Goal: Task Accomplishment & Management: Manage account settings

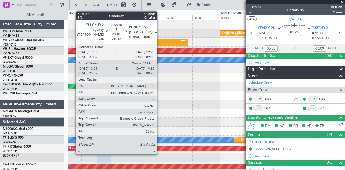
click at [159, 40] on div "PHNL" at bounding box center [172, 40] width 32 height 3
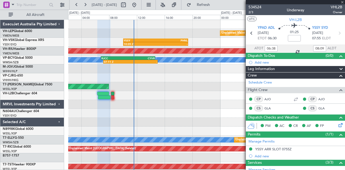
type input "-00:10"
type input "10:15"
type input "3"
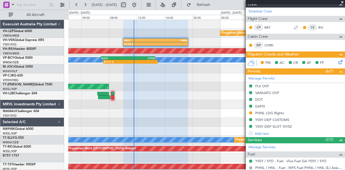
scroll to position [81, 0]
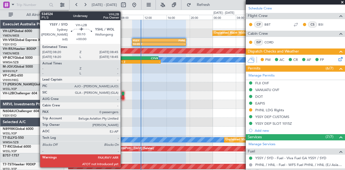
click at [123, 94] on div at bounding box center [123, 94] width 2 height 4
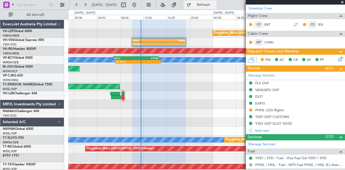
click at [209, 3] on button "Refresh" at bounding box center [200, 5] width 32 height 9
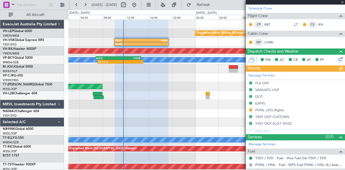
click at [120, 106] on div at bounding box center [206, 104] width 277 height 9
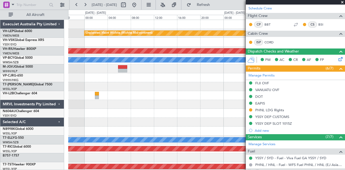
click at [118, 107] on div "Unplanned Maint Wichita (Wichita Mid-continent) YSSY 10:05 Z PHNL 19:25 Z 10:05…" at bounding box center [206, 167] width 277 height 294
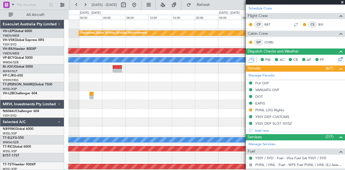
click at [216, 49] on div "Planned Maint [GEOGRAPHIC_DATA] ([GEOGRAPHIC_DATA])" at bounding box center [206, 51] width 277 height 9
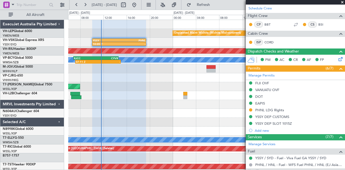
click at [175, 37] on div "Unplanned Maint Wichita (Wichita Mid-continent)" at bounding box center [206, 33] width 277 height 9
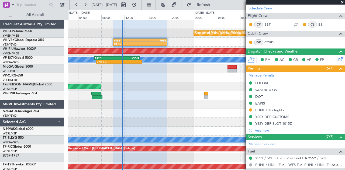
click at [187, 37] on div "Unplanned Maint Wichita (Wichita Mid-continent)" at bounding box center [206, 33] width 277 height 9
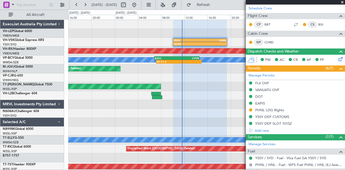
click at [212, 49] on div "Unplanned Maint Wichita (Wichita Mid-continent) YSSY 10:05 Z PHNL 19:25 Z 10:05…" at bounding box center [206, 167] width 277 height 294
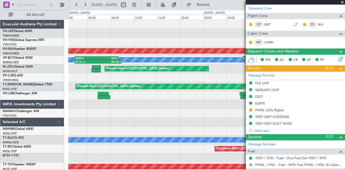
click at [195, 40] on div "Unplanned Maint Wichita (Wichita Mid-continent) YSSY 10:05 Z PHNL 19:25 Z 10:05…" at bounding box center [206, 167] width 277 height 294
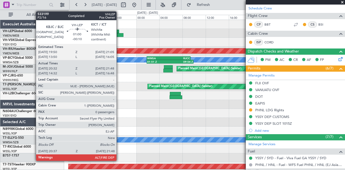
click at [119, 31] on div at bounding box center [115, 32] width 7 height 4
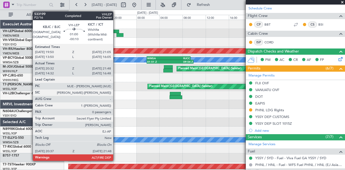
click at [116, 30] on div at bounding box center [115, 32] width 7 height 4
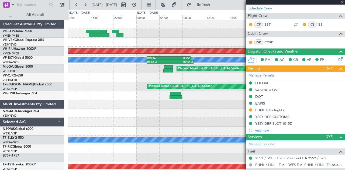
type input "20:42"
type input "21:43"
type input "0"
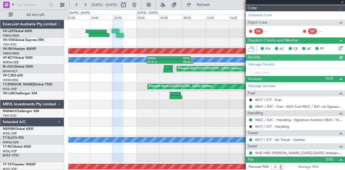
type input "[PERSON_NAME] (LEU)"
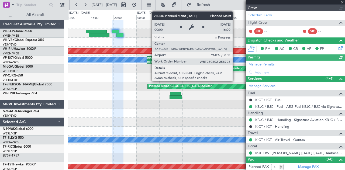
scroll to position [94, 0]
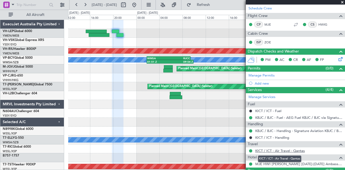
click at [264, 149] on link "KICT / ICT - Air Travel - Qantas" at bounding box center [281, 151] width 50 height 5
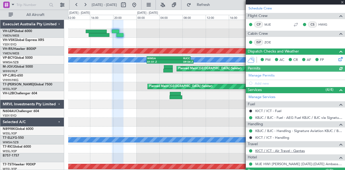
type input "[PERSON_NAME] (LEU)"
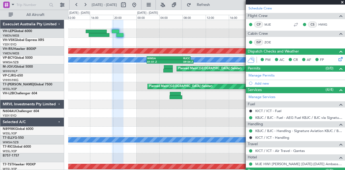
scroll to position [13, 0]
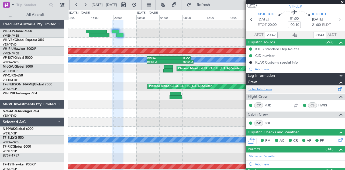
click at [263, 88] on link "Schedule Crew" at bounding box center [260, 89] width 23 height 5
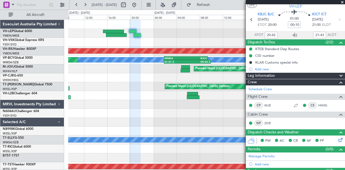
click at [172, 104] on div "YSSY 10:05 Z PHNL 19:25 Z 10:05 Z - Planned Maint [GEOGRAPHIC_DATA] ([GEOGRAPHI…" at bounding box center [206, 167] width 277 height 294
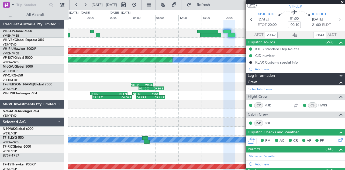
click at [197, 110] on div "Planned Maint [GEOGRAPHIC_DATA] ([GEOGRAPHIC_DATA]) [PERSON_NAME] (Sultan [PERS…" at bounding box center [206, 167] width 277 height 294
click at [187, 111] on div "Planned Maint [GEOGRAPHIC_DATA] ([GEOGRAPHIC_DATA]) [PERSON_NAME] (Sultan [PERS…" at bounding box center [206, 167] width 277 height 294
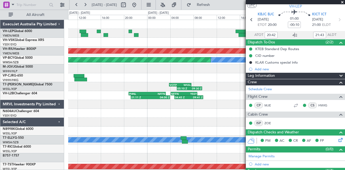
click at [189, 111] on div "Planned Maint [GEOGRAPHIC_DATA] ([GEOGRAPHIC_DATA]) [PERSON_NAME] (Sultan [PERS…" at bounding box center [206, 167] width 277 height 294
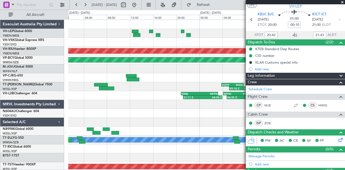
click at [184, 108] on div at bounding box center [206, 104] width 277 height 9
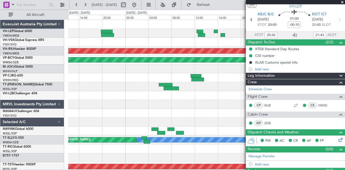
click at [162, 102] on div "Planned Maint [GEOGRAPHIC_DATA] ([GEOGRAPHIC_DATA]) [PERSON_NAME] (Sultan [PERS…" at bounding box center [206, 167] width 277 height 294
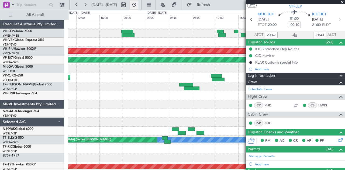
click at [139, 3] on button at bounding box center [134, 5] width 9 height 9
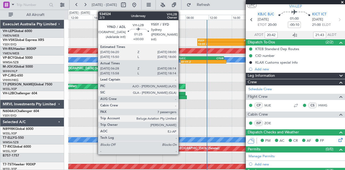
click at [181, 95] on div at bounding box center [181, 94] width 10 height 4
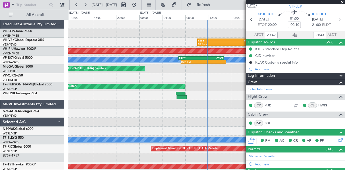
click at [179, 118] on div "Unplanned Maint Wichita (Wichita Mid-continent) YSSY 10:05 Z PHNL 19:25 Z 10:05…" at bounding box center [206, 167] width 277 height 294
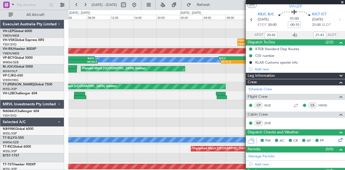
click at [195, 123] on div "Unplanned Maint Wichita (Wichita Mid-continent) YSSY 10:05 Z PHNL 19:25 Z 10:05…" at bounding box center [206, 167] width 277 height 294
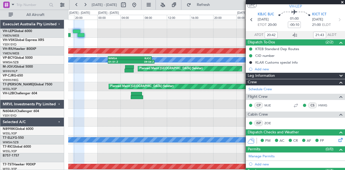
click at [208, 123] on div "Unplanned Maint Wichita (Wichita Mid-continent) YSSY 10:05 Z PHNL 19:25 Z 10:05…" at bounding box center [206, 167] width 277 height 294
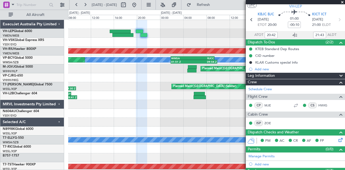
click at [189, 117] on div at bounding box center [206, 113] width 277 height 9
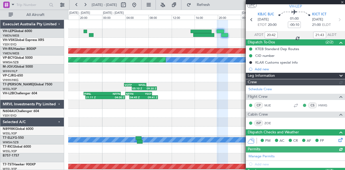
type input "[PERSON_NAME] (LEU)"
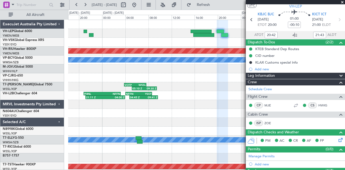
click at [209, 91] on div "Planned Maint [GEOGRAPHIC_DATA] ([GEOGRAPHIC_DATA]) Planned Maint [GEOGRAPHIC_D…" at bounding box center [206, 167] width 277 height 294
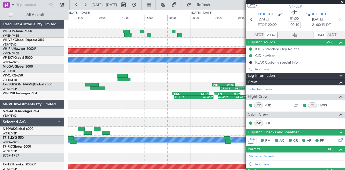
click at [184, 90] on div "Planned Maint [GEOGRAPHIC_DATA] (Seletar) 05:10 Z 09:30 Z VOTP 03:50 Z WSSL 07:…" at bounding box center [206, 86] width 277 height 9
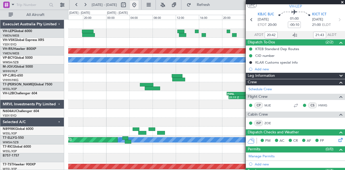
click at [139, 3] on button at bounding box center [134, 5] width 9 height 9
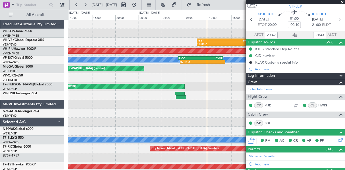
click at [76, 91] on div "Unplanned Maint Wichita (Wichita Mid-continent) YSSY 10:05 Z PHNL 19:25 Z 10:05…" at bounding box center [206, 167] width 277 height 294
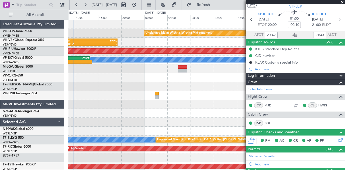
click at [167, 75] on div "Unplanned Maint Wichita (Wichita Mid-continent) YSSY 10:05 Z PHNL 19:25 Z 10:05…" at bounding box center [206, 167] width 277 height 294
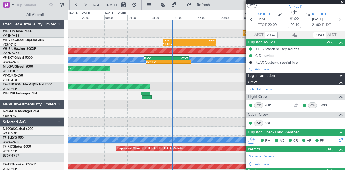
click at [226, 89] on div "Unplanned Maint Wichita (Wichita Mid-continent) YSSY 10:05 Z PHNL 19:25 Z 10:05…" at bounding box center [206, 167] width 277 height 294
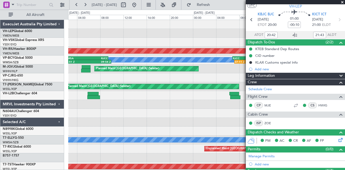
click at [211, 82] on div "Unplanned Maint Wichita (Wichita Mid-continent) YSSY 10:05 Z PHNL 19:25 Z 10:05…" at bounding box center [206, 167] width 277 height 294
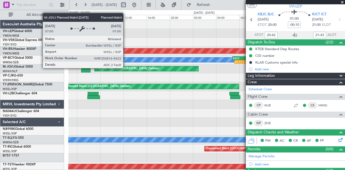
click at [205, 82] on div "Unplanned Maint Wichita (Wichita Mid-continent) YSSY 10:05 Z PHNL 19:25 Z 10:05…" at bounding box center [206, 167] width 277 height 294
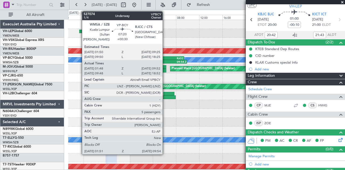
click at [165, 60] on div "09:25 Z" at bounding box center [173, 61] width 22 height 3
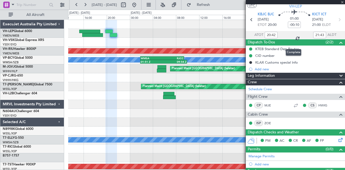
type input "+00:30"
type input "01:58"
type input "09:47"
type input "5"
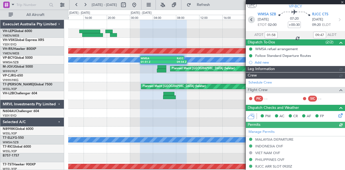
type input "[PERSON_NAME] (EYU)"
type input "A0088"
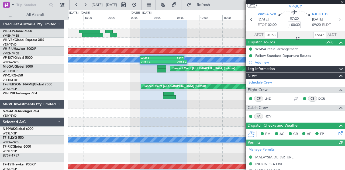
type input "09:58"
type input "18:47"
type input "01:58"
type input "09:47"
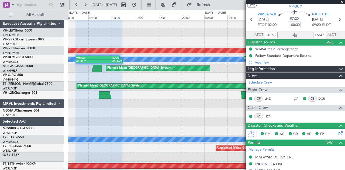
scroll to position [0, 0]
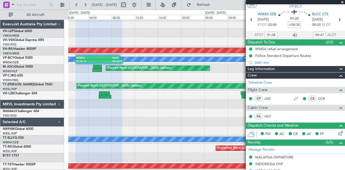
click at [138, 36] on div "Unplanned Maint Wichita (Wichita Mid-continent)" at bounding box center [206, 32] width 277 height 9
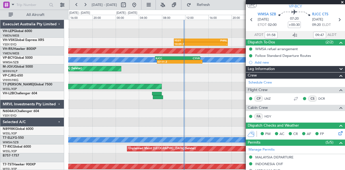
click at [167, 76] on div "Unplanned Maint Wichita (Wichita Mid-continent) 10:05 Z - YSSY 10:05 Z PHNL 19:…" at bounding box center [206, 167] width 277 height 294
type input "09:58"
type input "18:47"
type input "01:58"
type input "09:47"
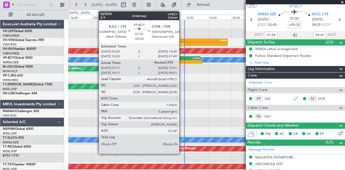
click at [182, 61] on div "-" at bounding box center [191, 61] width 22 height 3
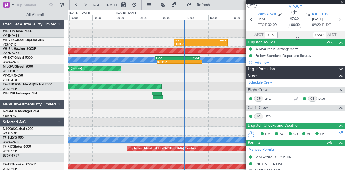
type input "-00:20"
type input "07:21"
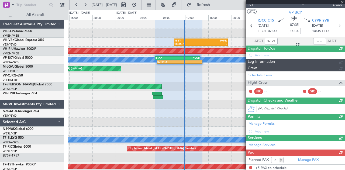
scroll to position [13, 0]
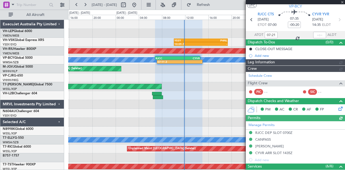
type input "[PERSON_NAME] (KYA)"
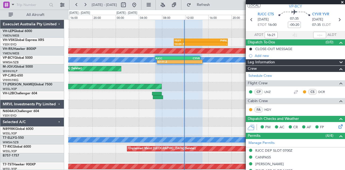
type input "07:21"
type input "[PERSON_NAME] (KYA)"
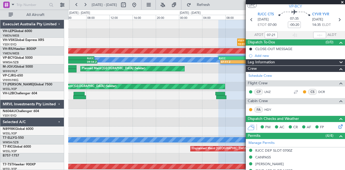
click at [203, 49] on div "Unplanned Maint Wichita (Wichita Mid-continent) 10:05 Z - YSSY 10:05 Z PHNL 19:…" at bounding box center [206, 167] width 277 height 294
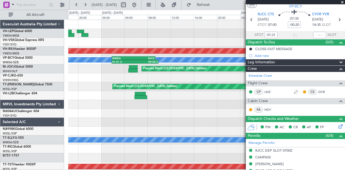
click at [213, 41] on div "10:05 Z - YSSY 10:05 Z PHNL 19:25 Z" at bounding box center [206, 42] width 277 height 9
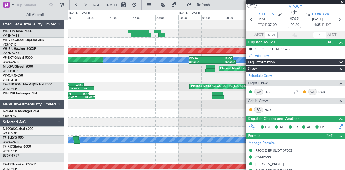
click at [226, 44] on div "YSSY 10:05 Z PHNL 19:25 Z 10:05 Z -" at bounding box center [206, 42] width 277 height 9
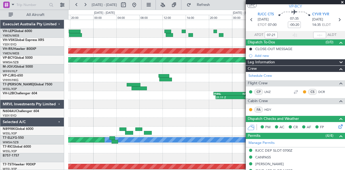
click at [247, 48] on fb-app "[DATE] - [DATE] Refresh Quick Links All Aircraft Planned Maint [GEOGRAPHIC_DATA…" at bounding box center [172, 87] width 345 height 166
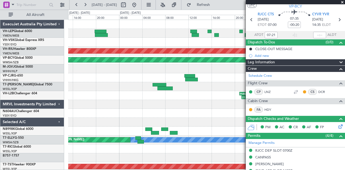
click at [199, 43] on div at bounding box center [206, 42] width 277 height 9
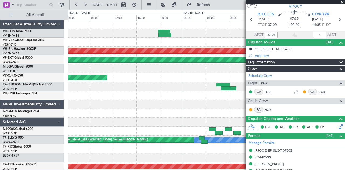
click at [177, 32] on div "Planned Maint [GEOGRAPHIC_DATA] ([GEOGRAPHIC_DATA]) [PERSON_NAME] (Sultan [PERS…" at bounding box center [206, 167] width 277 height 294
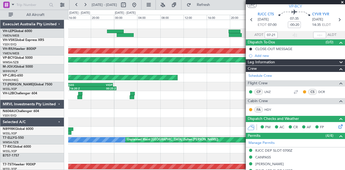
click at [154, 34] on div "Unplanned Maint Sydney ([PERSON_NAME] Intl) Planned Maint [GEOGRAPHIC_DATA] ([G…" at bounding box center [206, 167] width 277 height 294
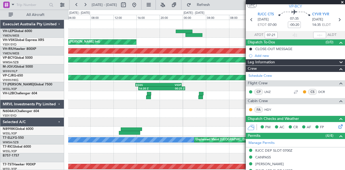
click at [148, 33] on div "Unplanned Maint Sydney ([PERSON_NAME] Intl) Planned Maint [GEOGRAPHIC_DATA] ([G…" at bounding box center [172, 90] width 345 height 161
click at [194, 35] on div at bounding box center [206, 33] width 277 height 9
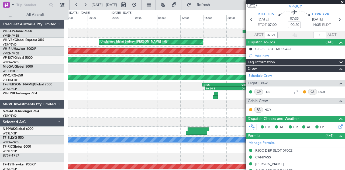
click at [191, 34] on div "Unplanned Maint Sydney ([PERSON_NAME] Intl) Planned Maint [GEOGRAPHIC_DATA] ([G…" at bounding box center [206, 167] width 277 height 294
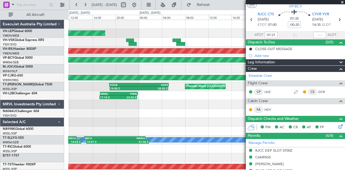
click at [199, 43] on div "MEL San [PERSON_NAME] (San [PERSON_NAME] Intl) Planned Maint [GEOGRAPHIC_DATA] …" at bounding box center [206, 167] width 277 height 294
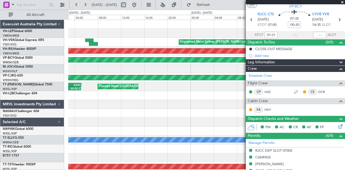
click at [72, 34] on div "MEL San [PERSON_NAME] (San [PERSON_NAME] Intl) Planned Maint [GEOGRAPHIC_DATA] …" at bounding box center [206, 33] width 277 height 9
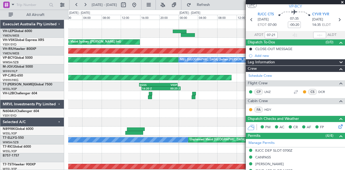
click at [104, 33] on div at bounding box center [206, 33] width 277 height 9
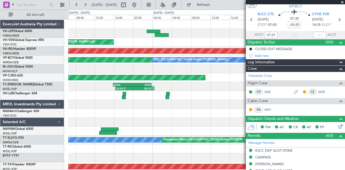
click at [108, 53] on div "Unplanned Maint Sydney ([PERSON_NAME] Intl) Planned Maint [GEOGRAPHIC_DATA] ([G…" at bounding box center [206, 167] width 277 height 294
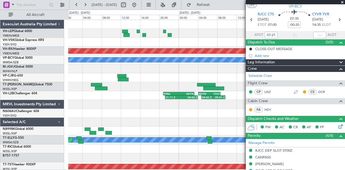
click at [95, 47] on div "Planned Maint [GEOGRAPHIC_DATA] ([GEOGRAPHIC_DATA]) Planned Maint [GEOGRAPHIC_D…" at bounding box center [206, 167] width 277 height 294
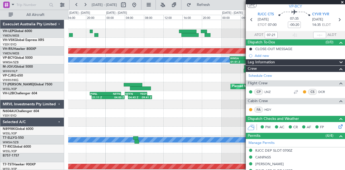
click at [141, 40] on div "YSSY 10:05 Z PHNL 19:25 Z 10:05 Z -" at bounding box center [206, 42] width 277 height 9
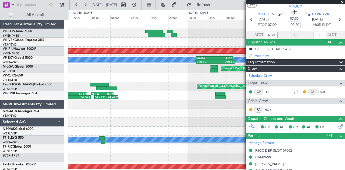
type input "[PERSON_NAME] (KYA)"
click at [139, 6] on button at bounding box center [134, 5] width 9 height 9
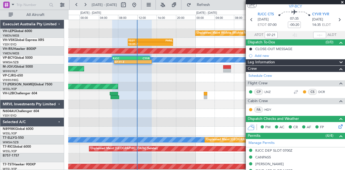
click at [106, 121] on div "Unplanned Maint Wichita (Wichita Mid-continent) YSSY 10:05 Z PHNL 19:25 Z 10:05…" at bounding box center [206, 167] width 277 height 294
